Goal: Transaction & Acquisition: Download file/media

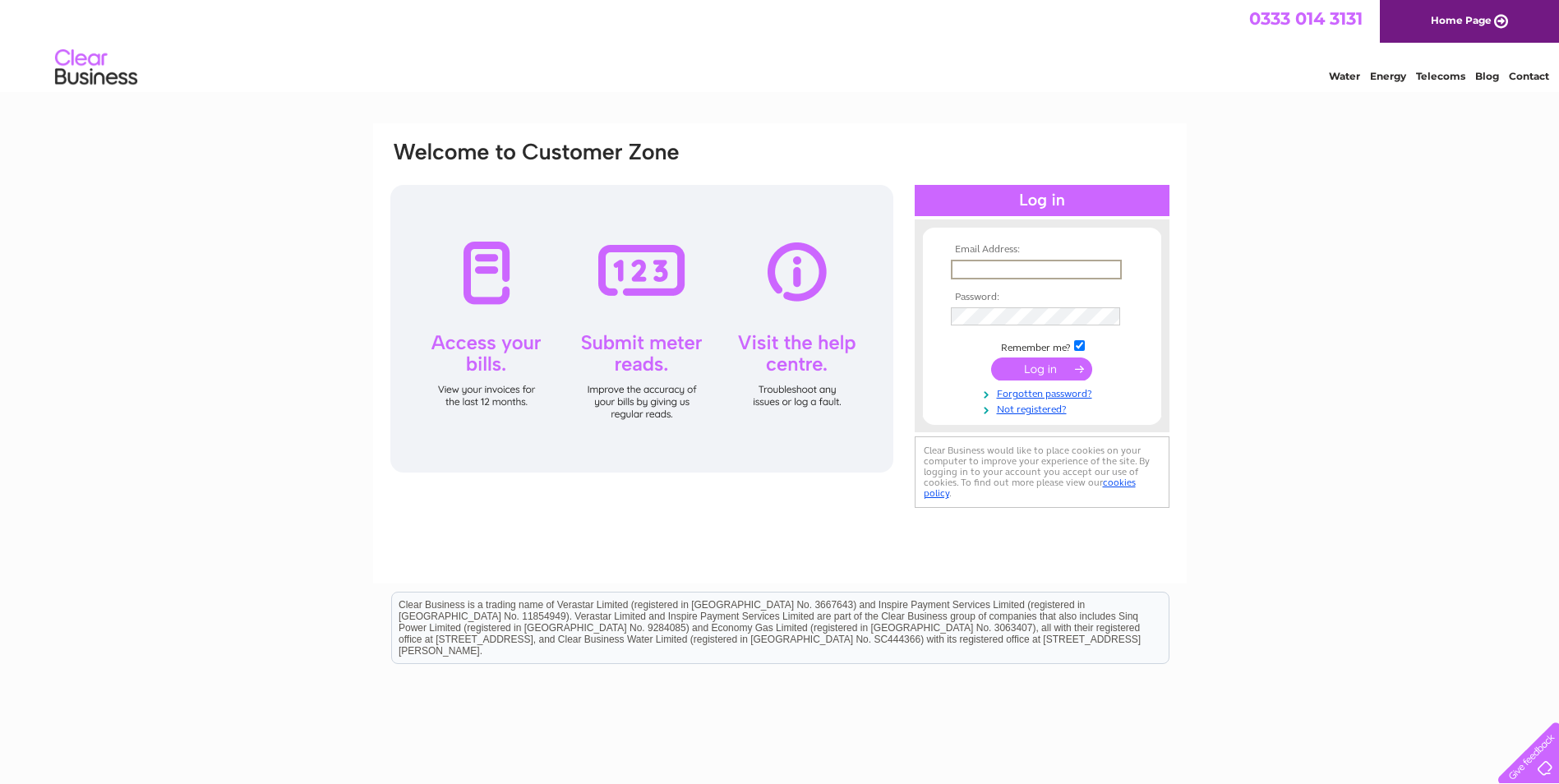
click at [1016, 264] on input "text" at bounding box center [1036, 269] width 171 height 20
type input "mriaz345@yahoo.com"
click at [1055, 373] on input "submit" at bounding box center [1041, 369] width 101 height 23
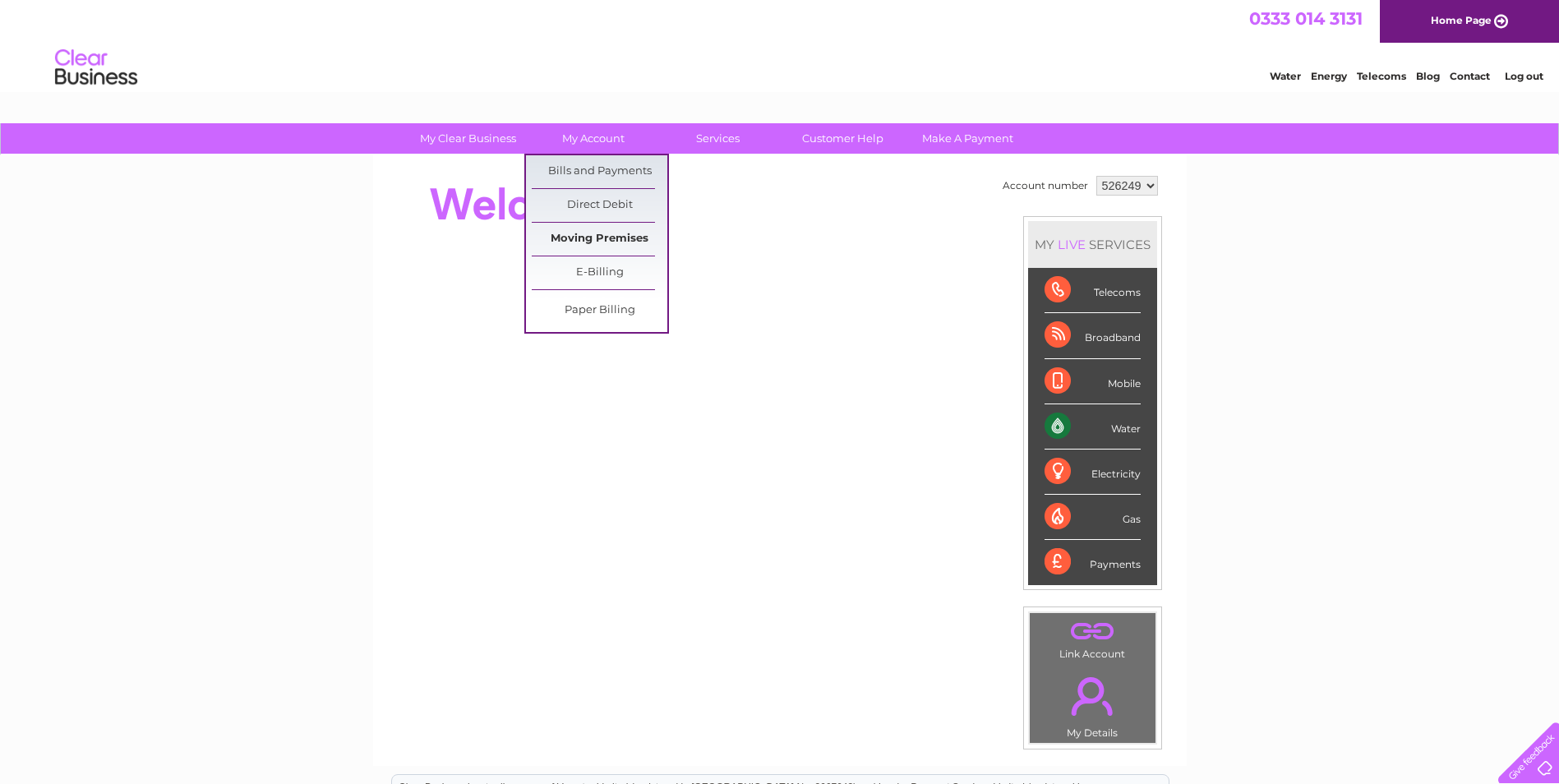
drag, startPoint x: 612, startPoint y: 168, endPoint x: 661, endPoint y: 234, distance: 82.2
click at [611, 168] on link "Bills and Payments" at bounding box center [599, 171] width 136 height 33
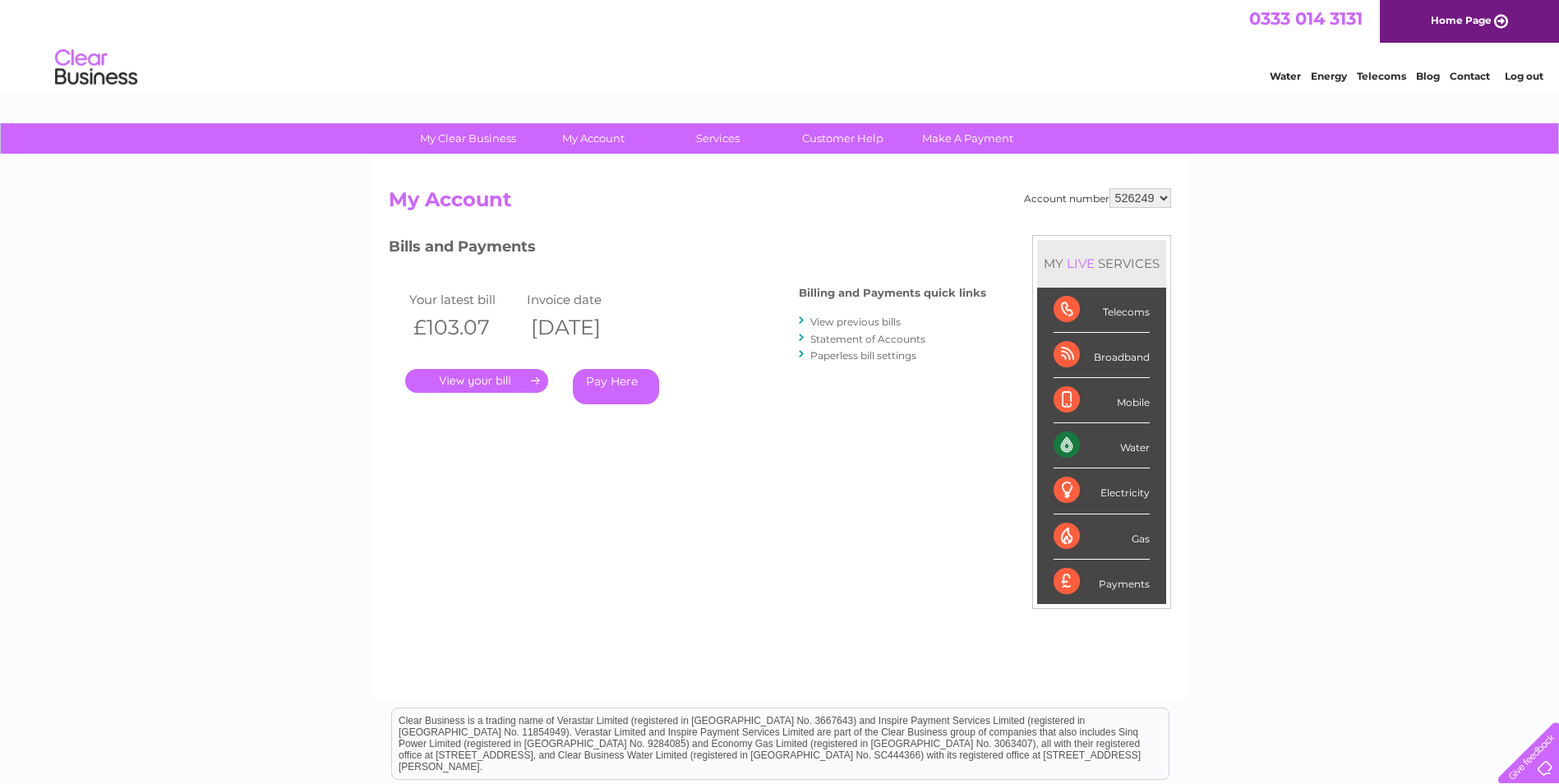
click at [485, 379] on link "." at bounding box center [476, 380] width 143 height 24
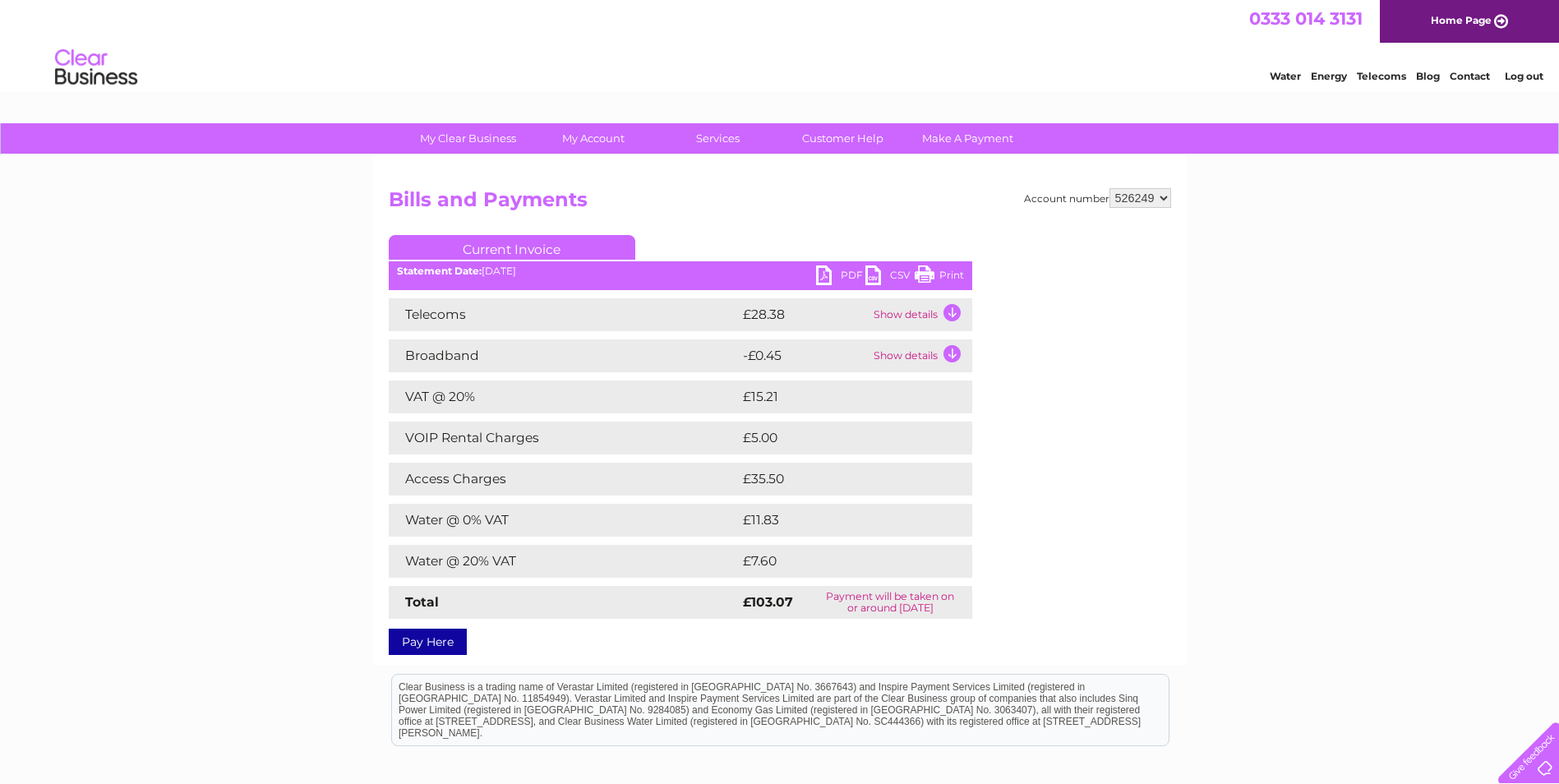
click at [891, 319] on td "Show details" at bounding box center [920, 314] width 103 height 33
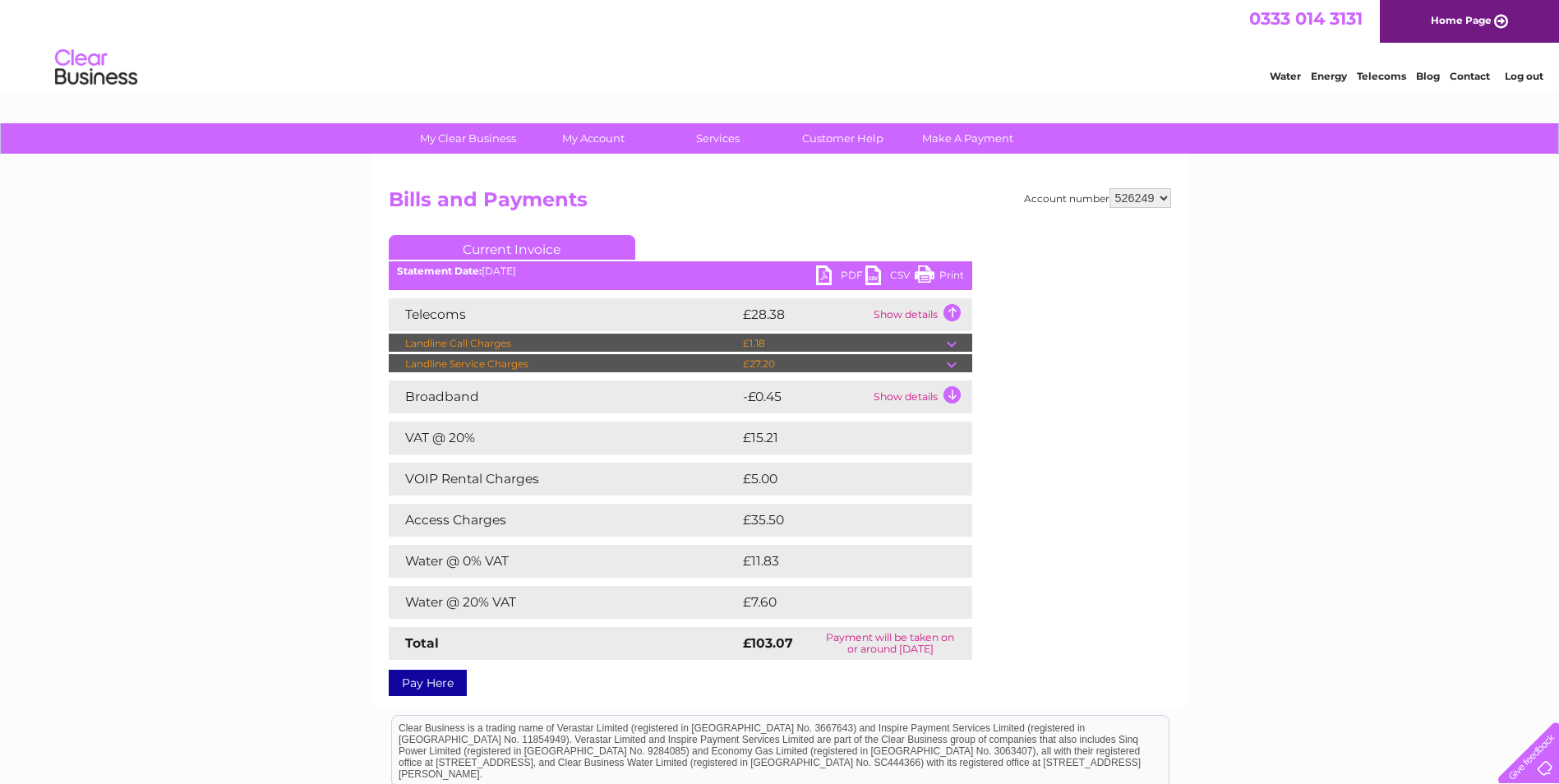
click at [941, 397] on td "Show details" at bounding box center [920, 396] width 103 height 33
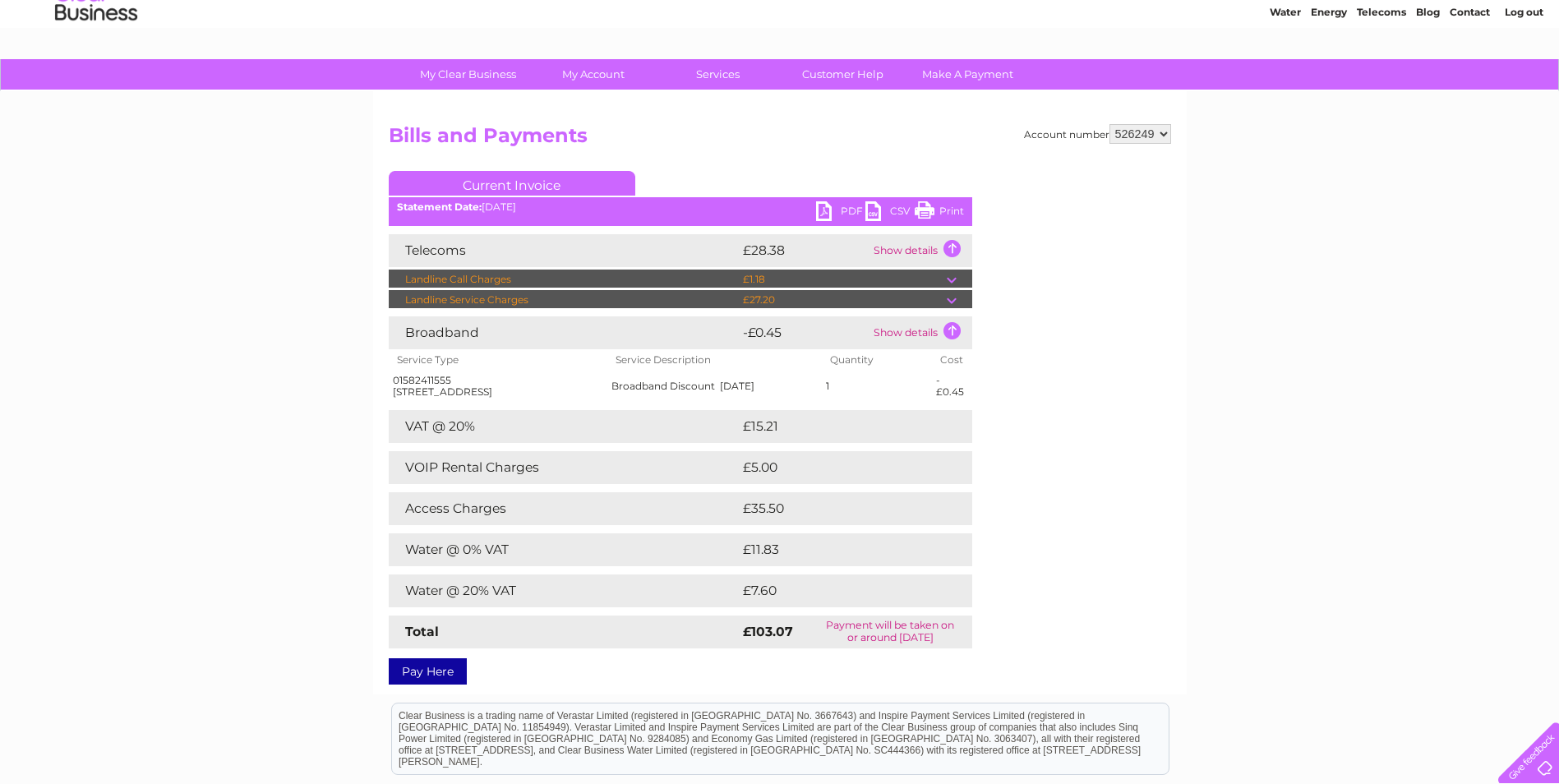
scroll to position [32, 0]
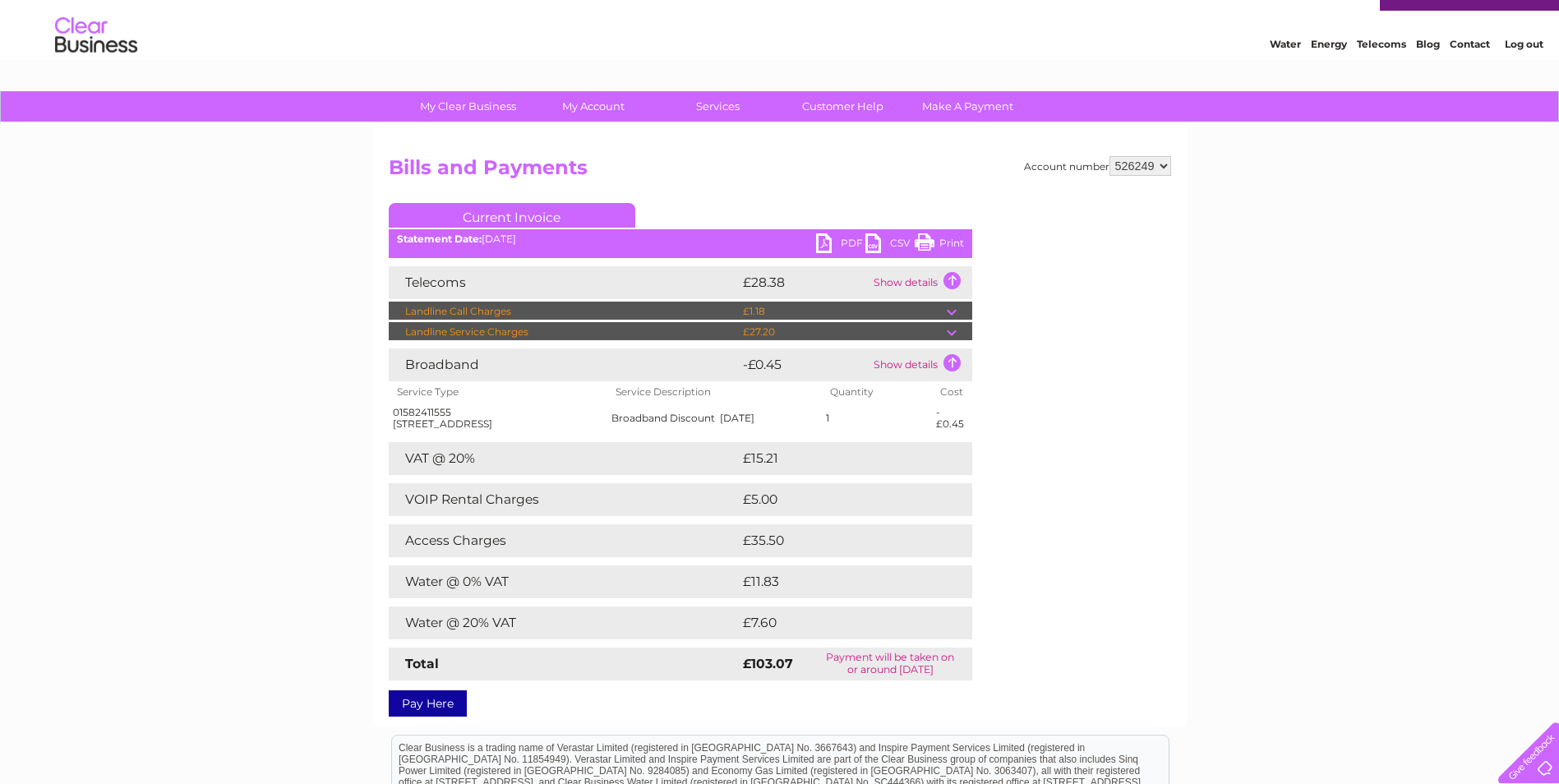
click at [909, 366] on td "Show details" at bounding box center [920, 364] width 103 height 33
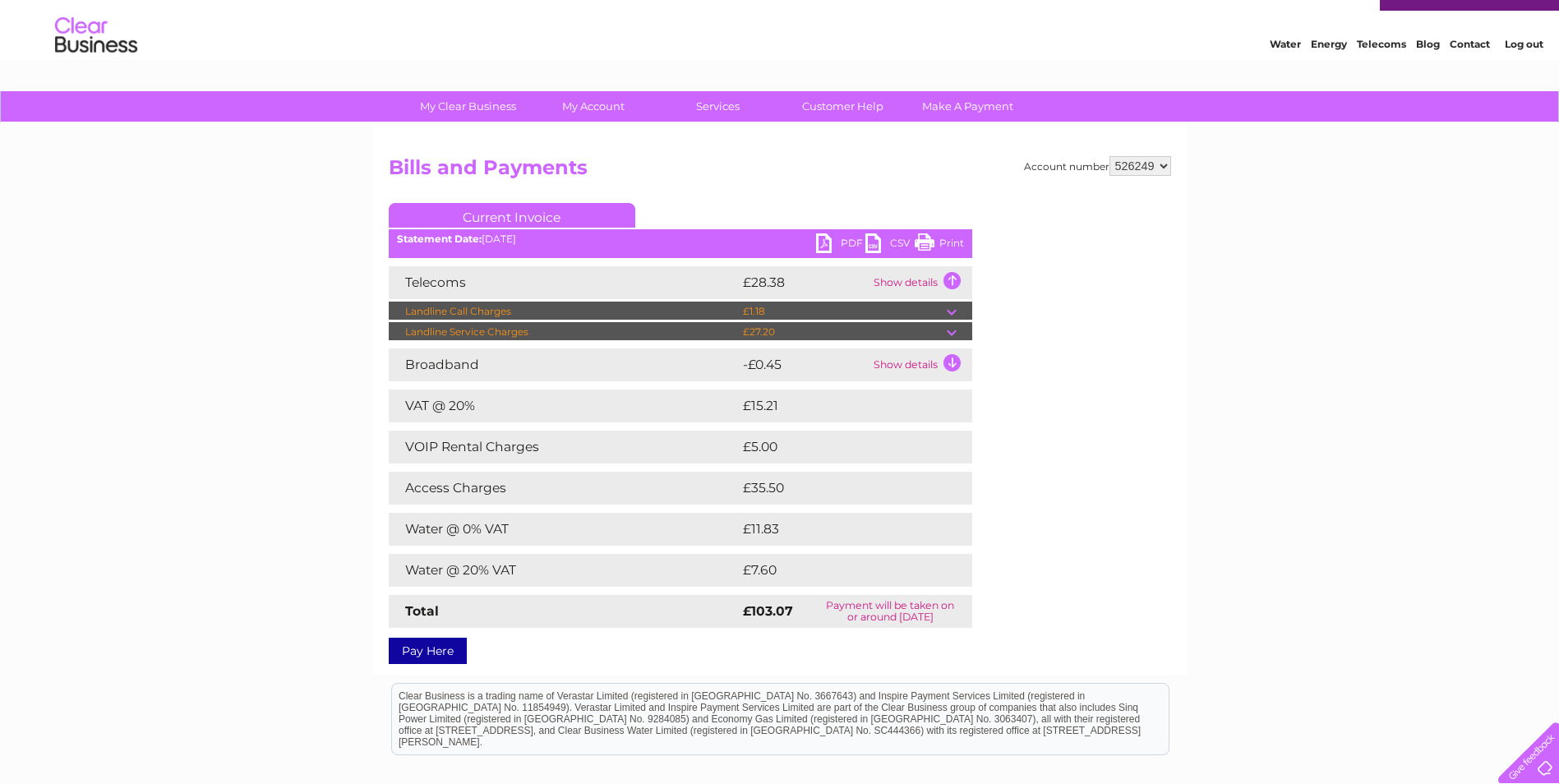
click at [1470, 45] on link "Contact" at bounding box center [1470, 43] width 40 height 13
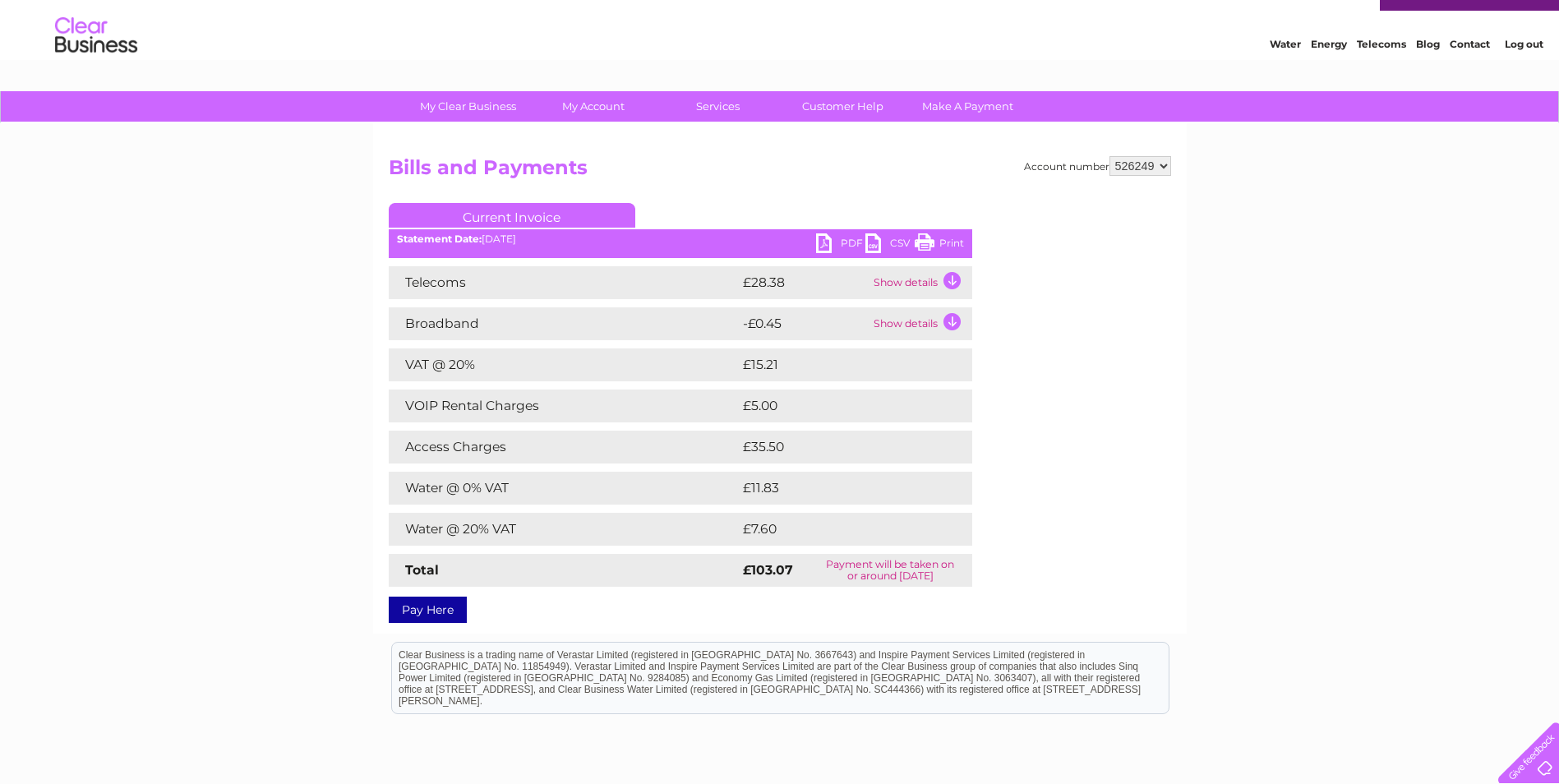
click at [951, 323] on td "Show details" at bounding box center [920, 323] width 103 height 33
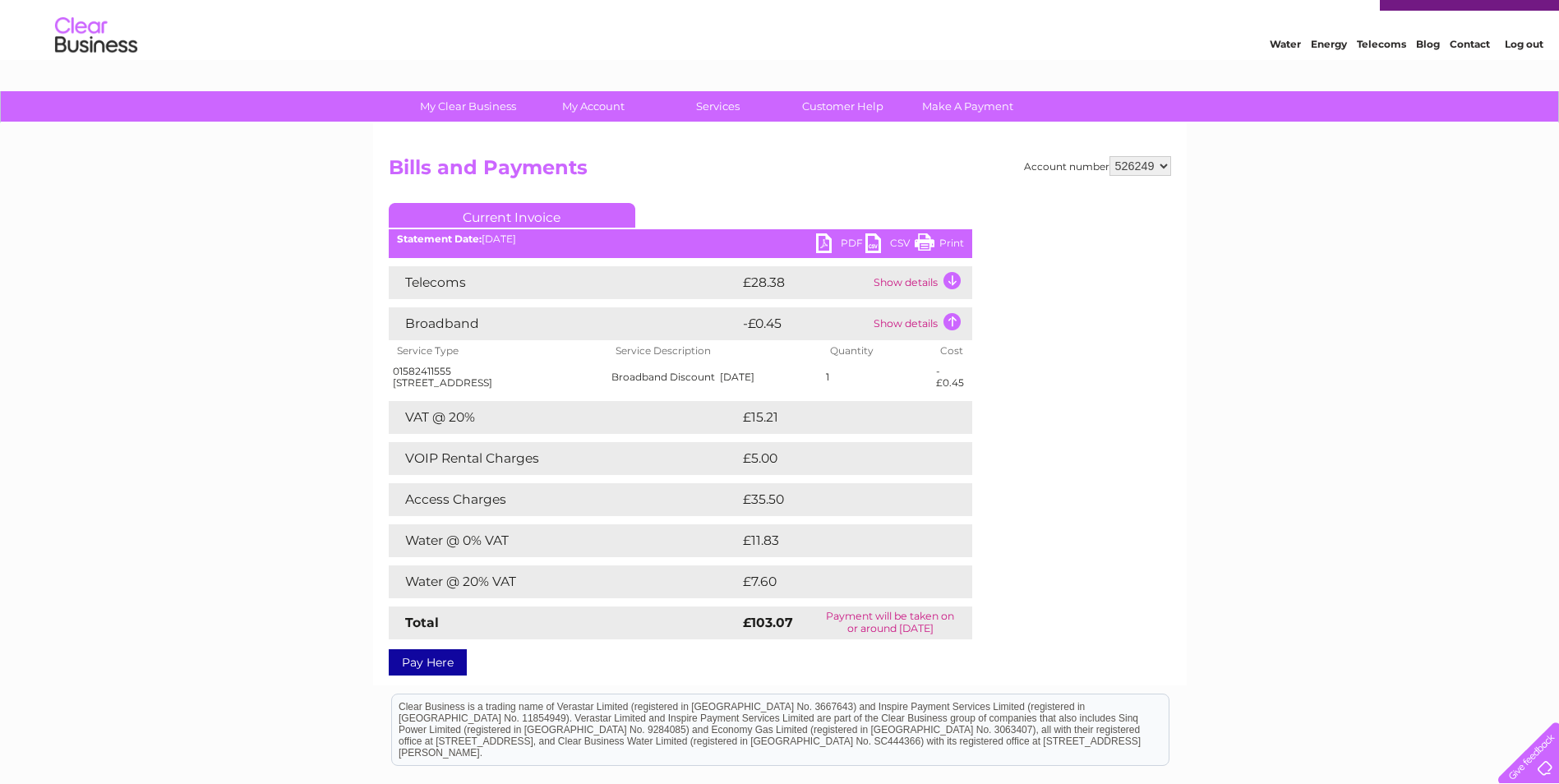
click at [850, 242] on link "PDF" at bounding box center [840, 245] width 49 height 24
click at [903, 285] on td "Show details" at bounding box center [920, 282] width 103 height 33
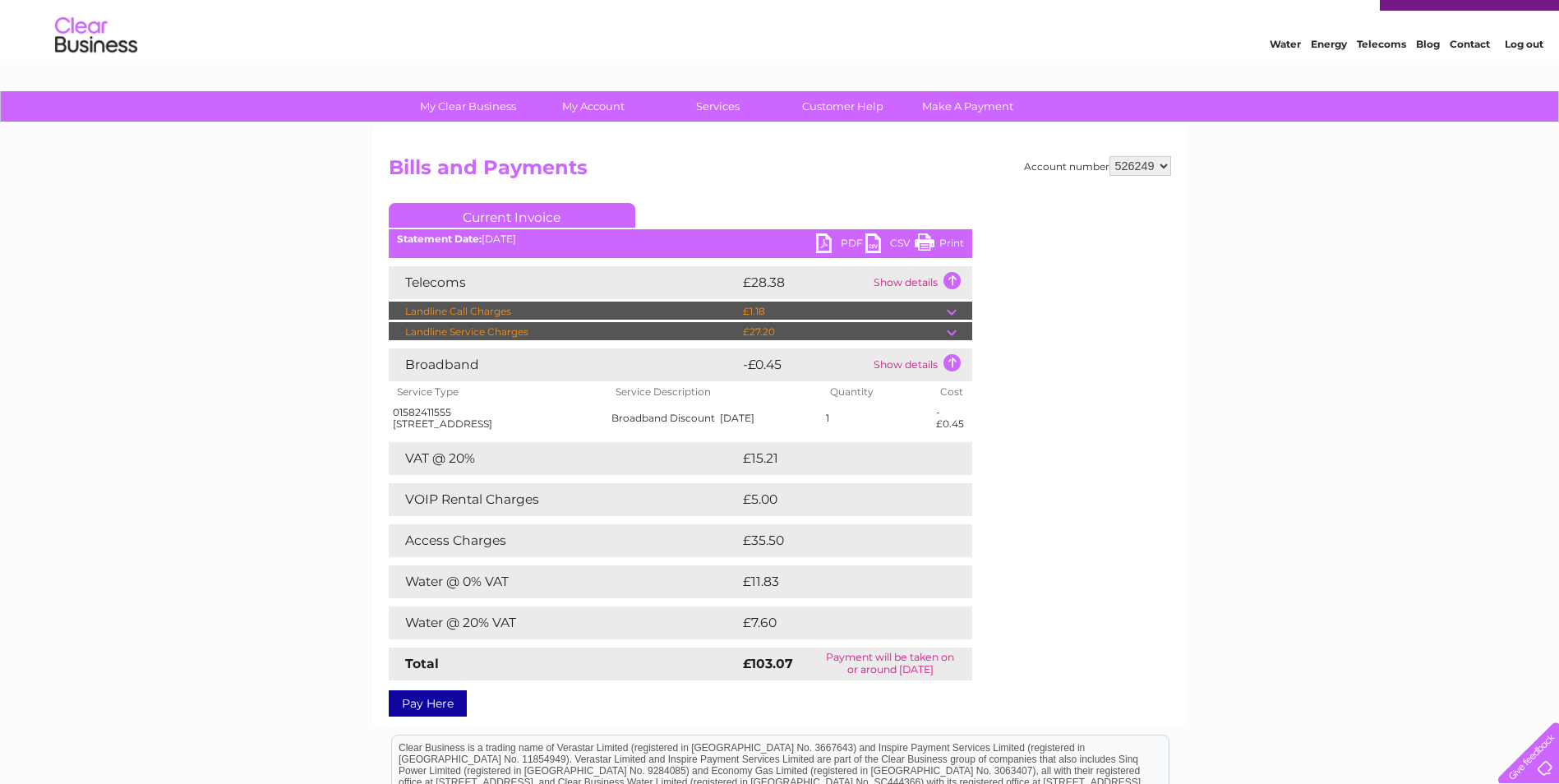
click at [916, 362] on td "Show details" at bounding box center [920, 364] width 103 height 33
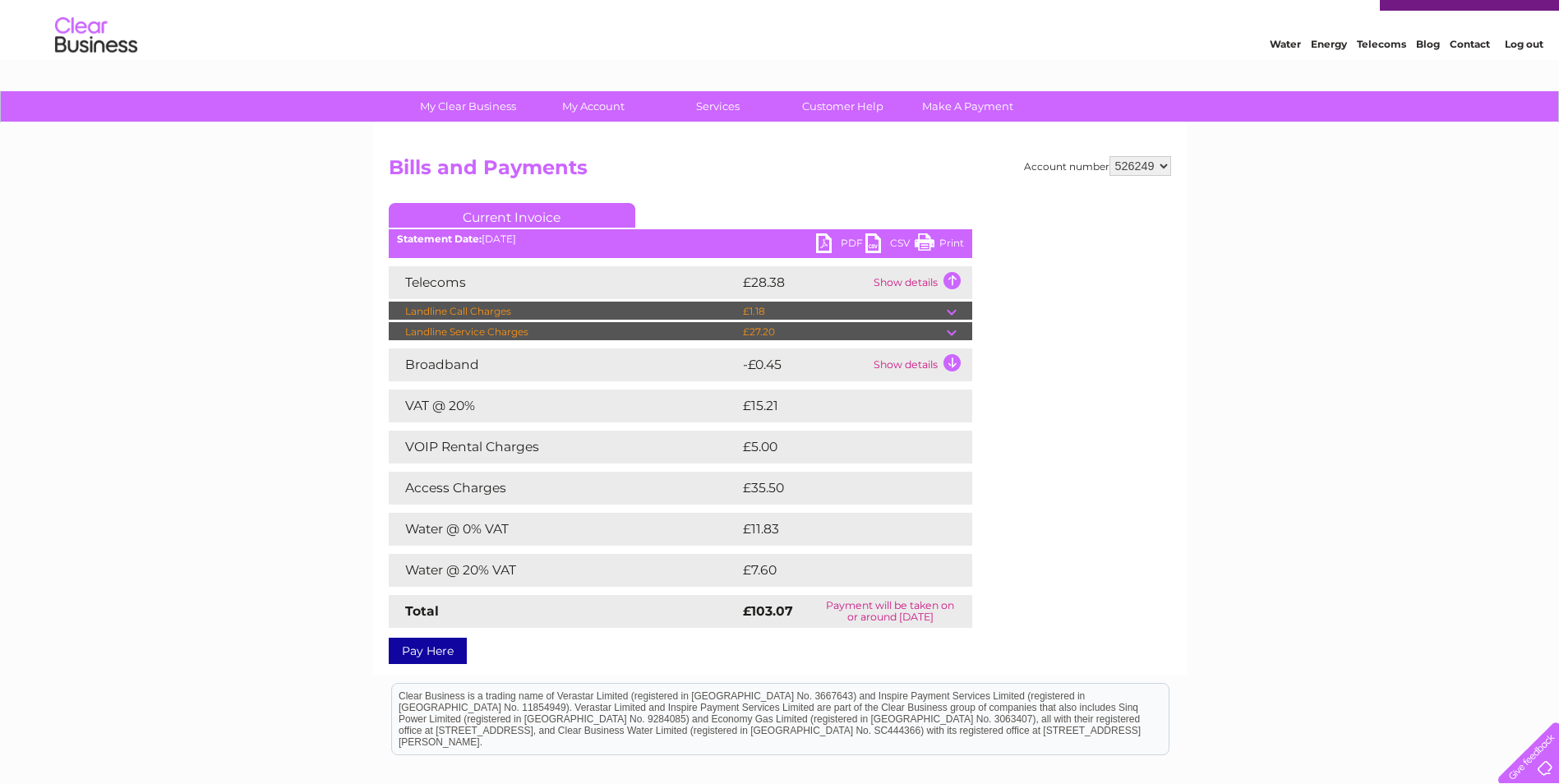
click at [529, 220] on link "Current Invoice" at bounding box center [512, 215] width 247 height 25
click at [829, 244] on link "PDF" at bounding box center [840, 245] width 49 height 24
click at [869, 239] on link "CSV" at bounding box center [889, 245] width 49 height 24
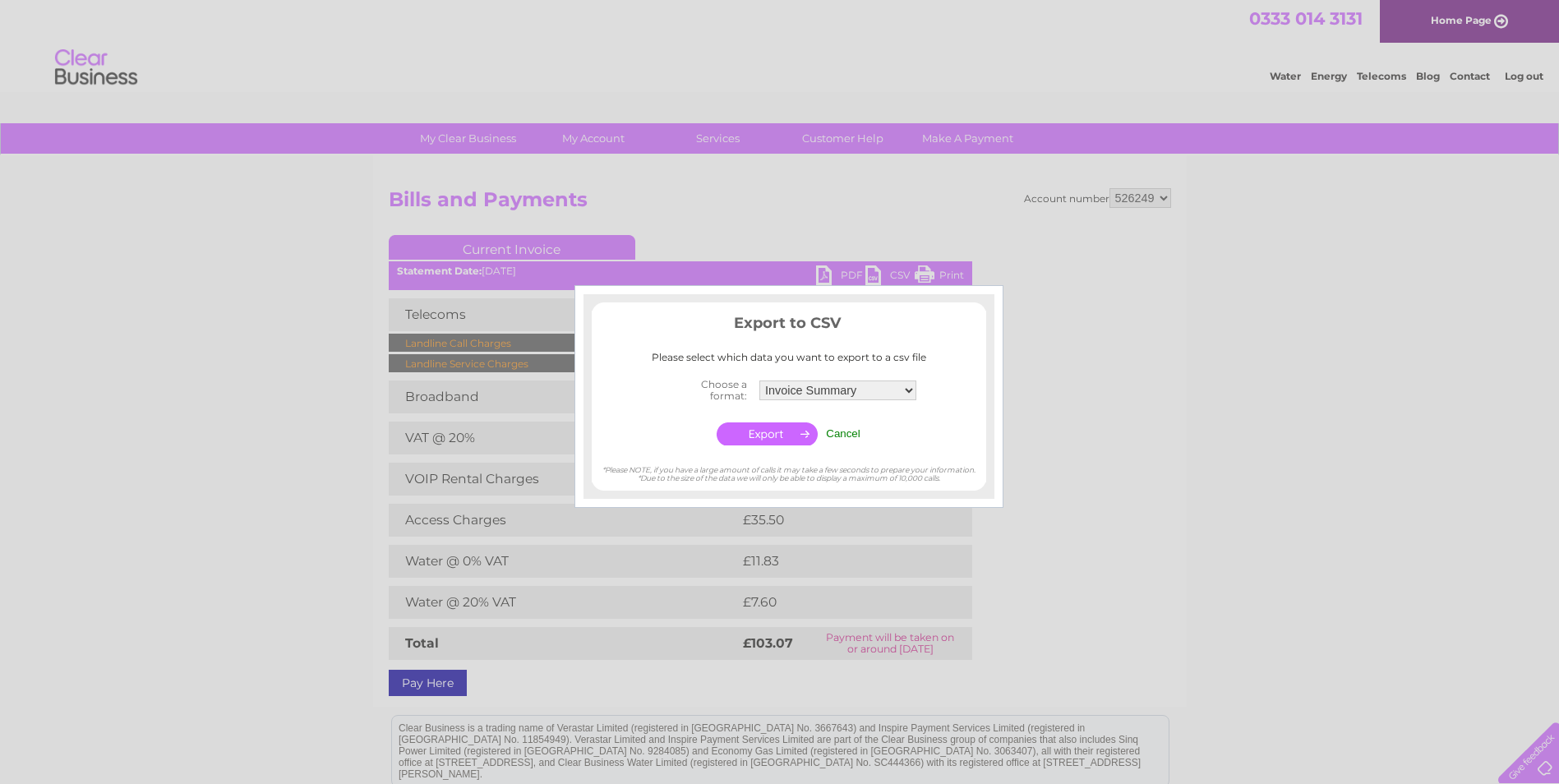
click at [1316, 684] on div at bounding box center [779, 392] width 1559 height 784
click at [852, 434] on input "Cancel" at bounding box center [842, 433] width 34 height 13
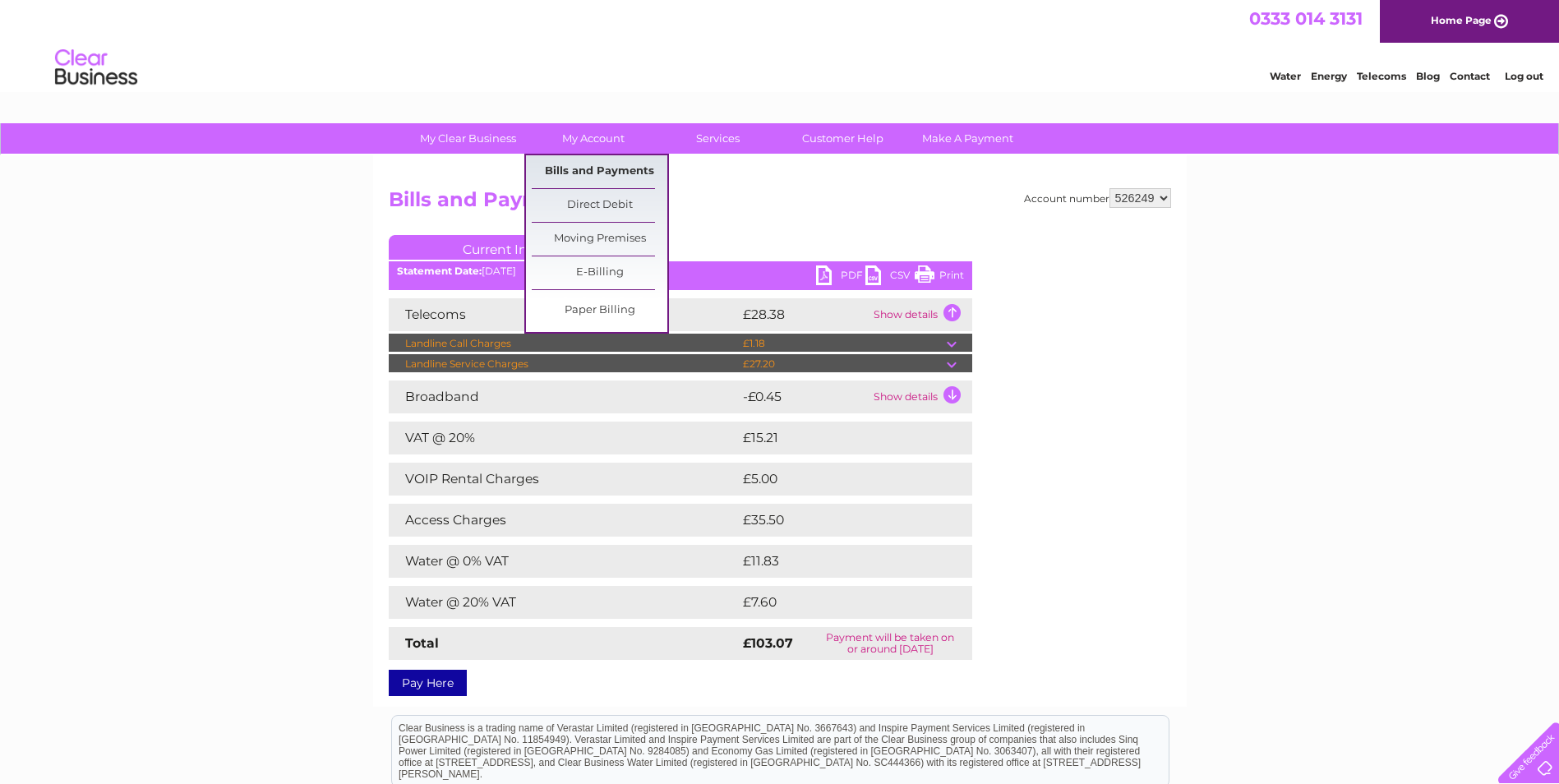
click at [604, 171] on link "Bills and Payments" at bounding box center [599, 171] width 136 height 33
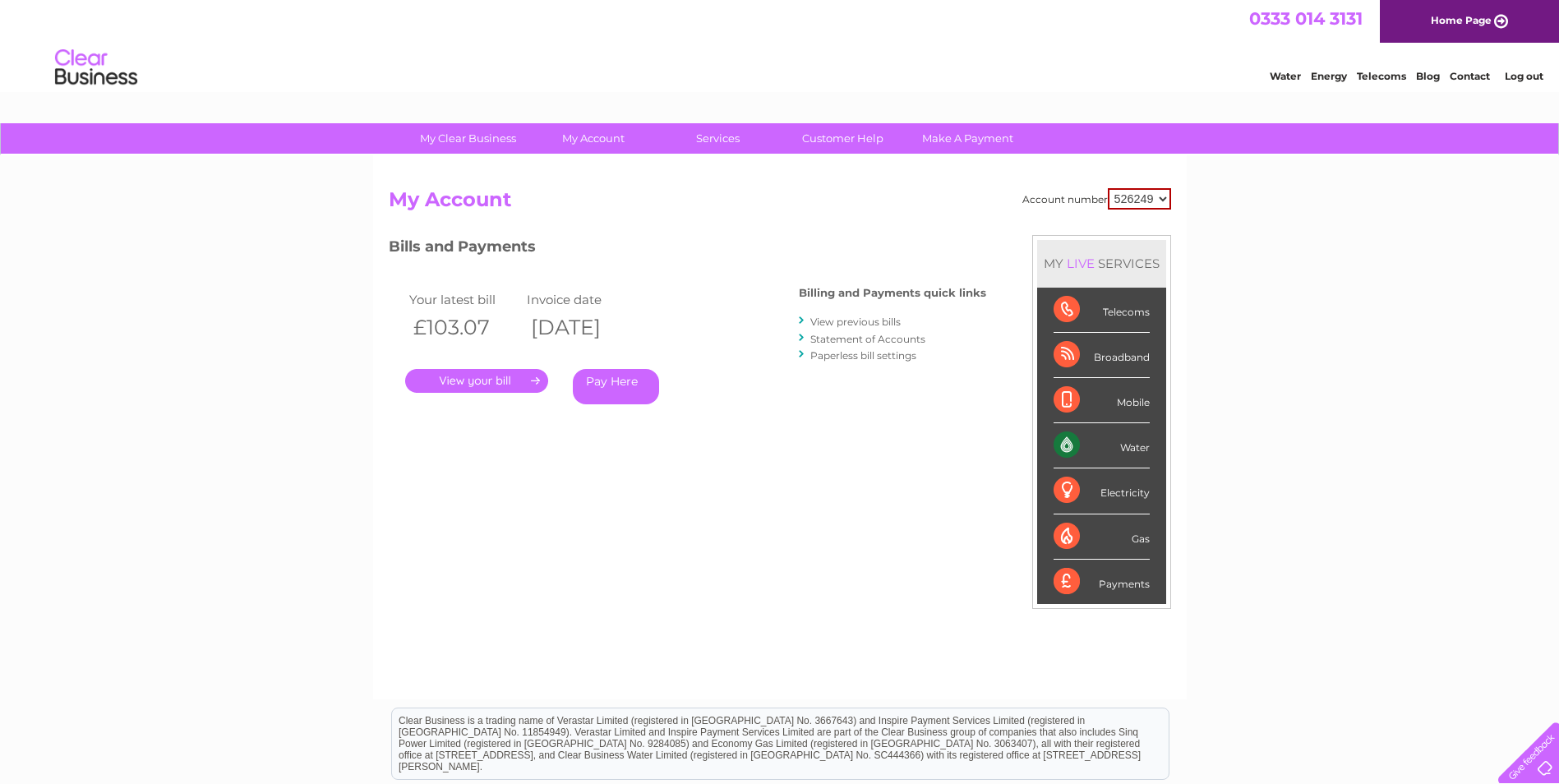
click at [889, 324] on link "View previous bills" at bounding box center [855, 321] width 90 height 13
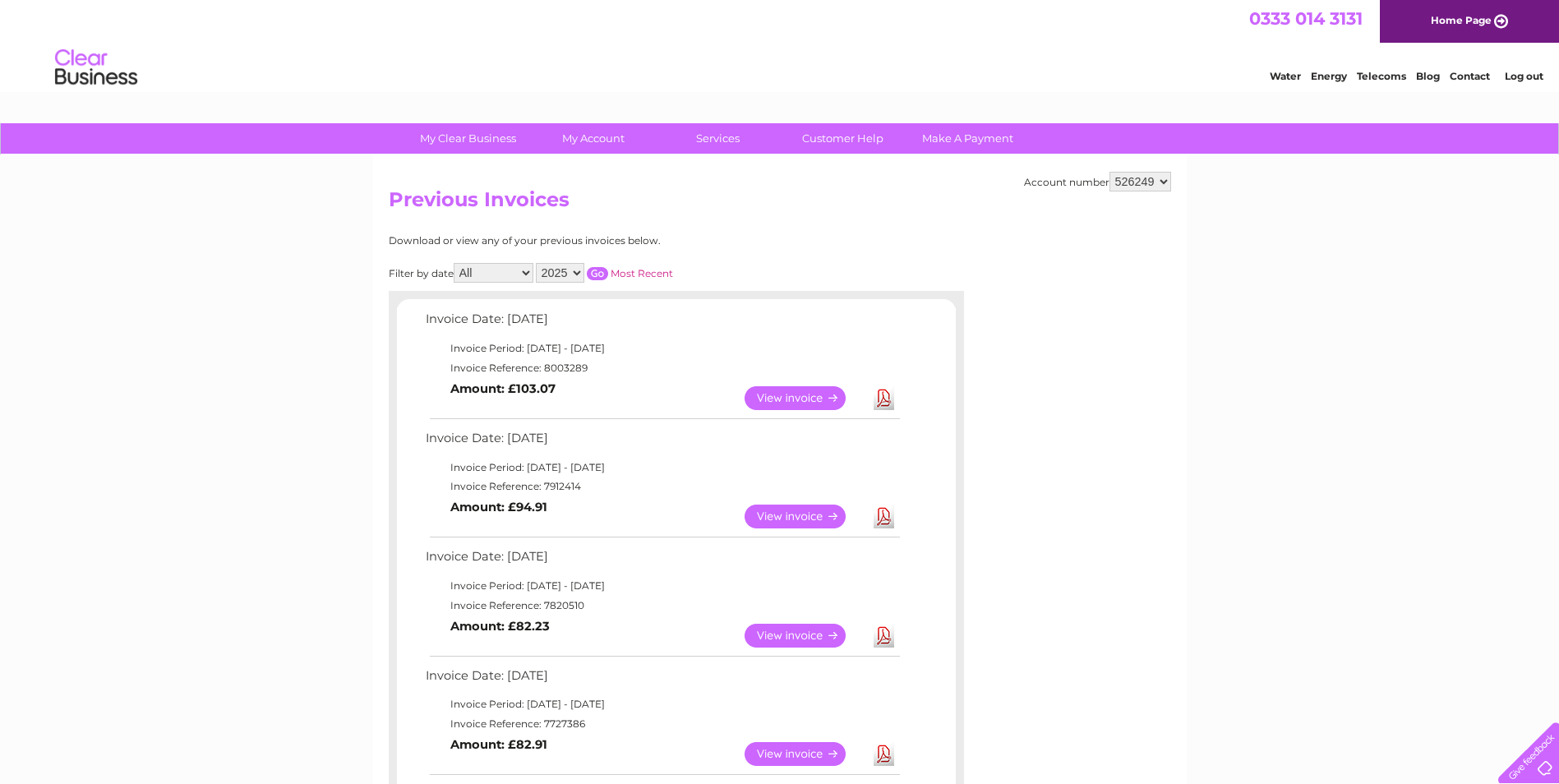
click at [884, 399] on link "Download" at bounding box center [883, 398] width 21 height 24
